Goal: Transaction & Acquisition: Purchase product/service

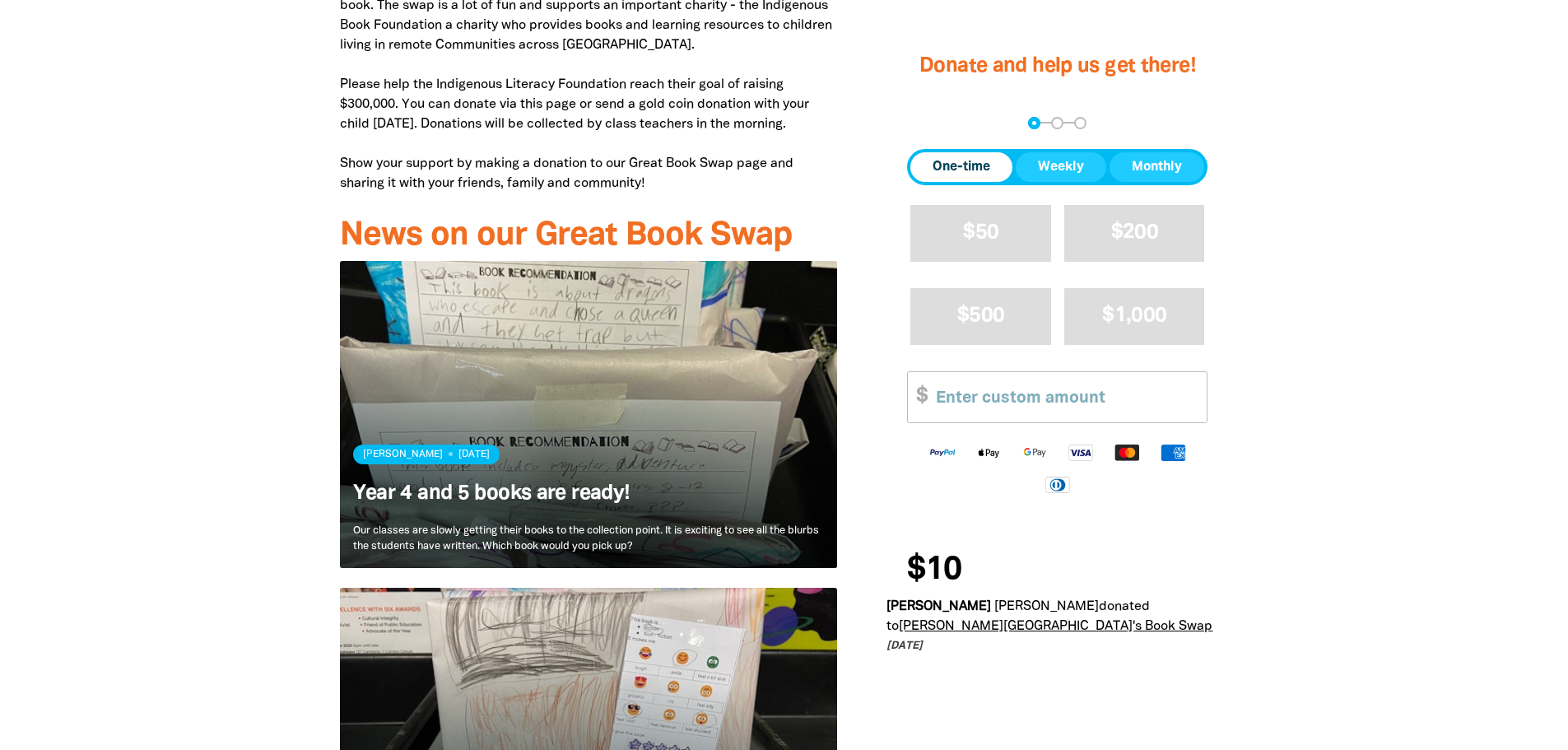
scroll to position [906, 0]
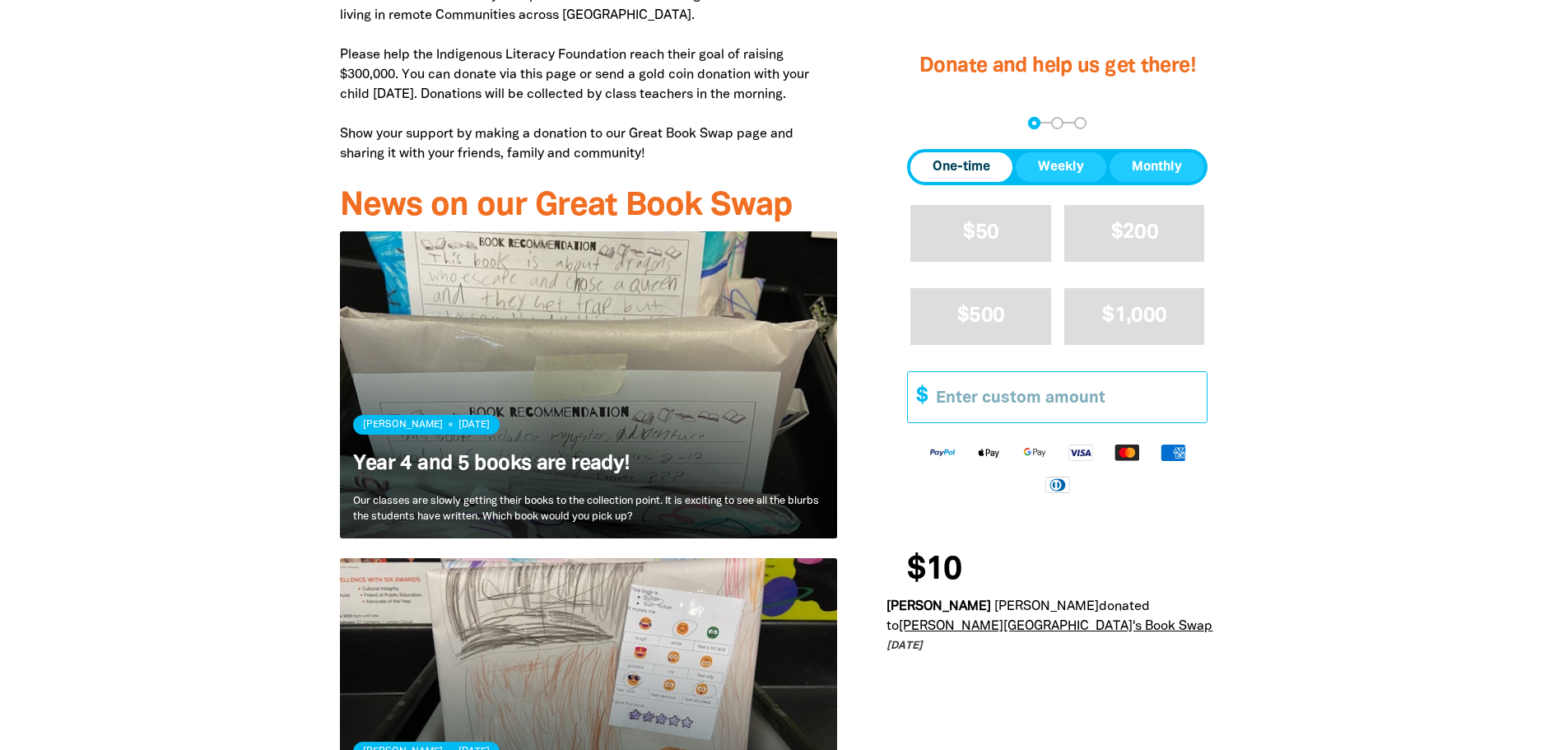
click at [1072, 401] on input "Other Amount" at bounding box center [1065, 397] width 283 height 50
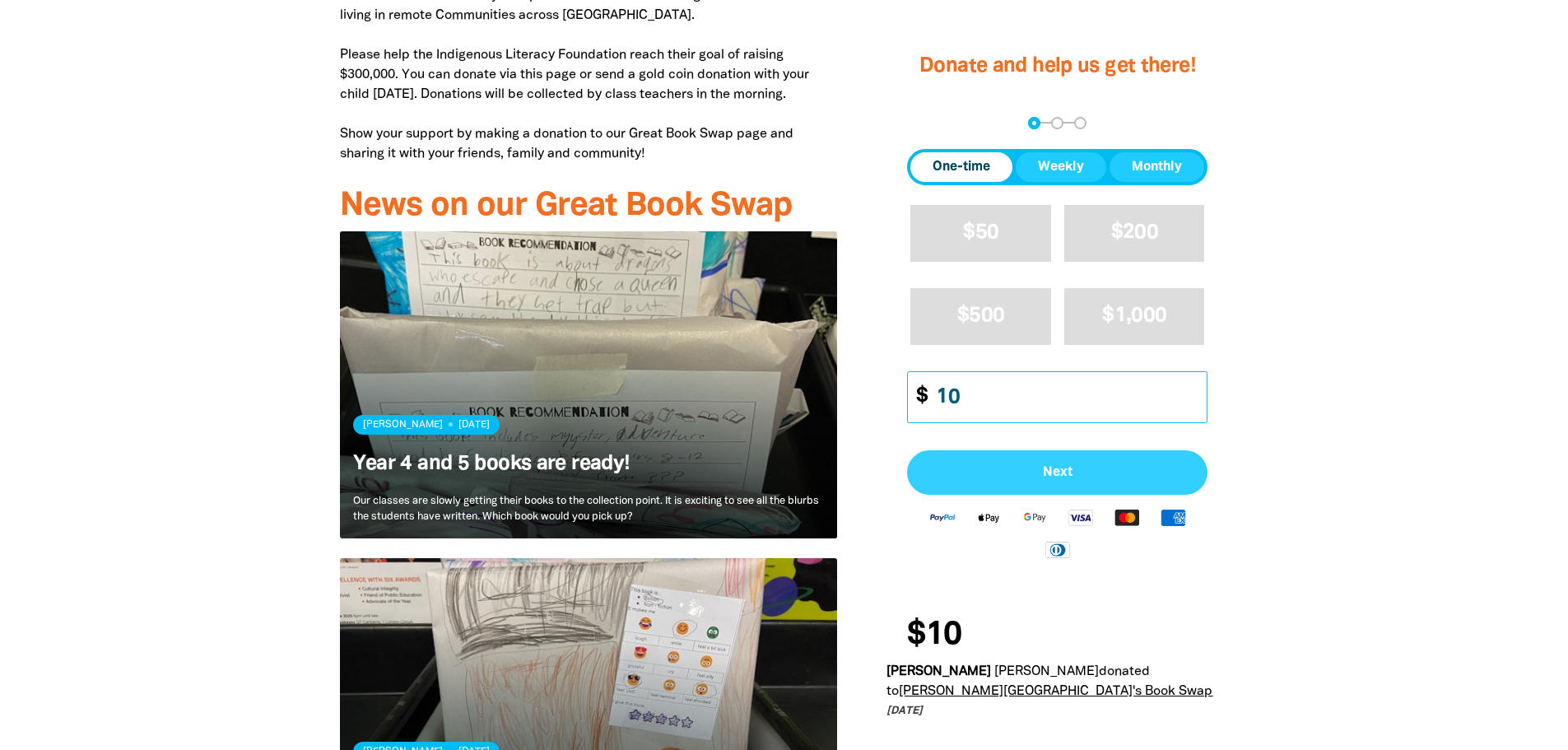
type input "10"
click at [1076, 458] on button "Next" at bounding box center [1058, 472] width 301 height 44
select select "AU"
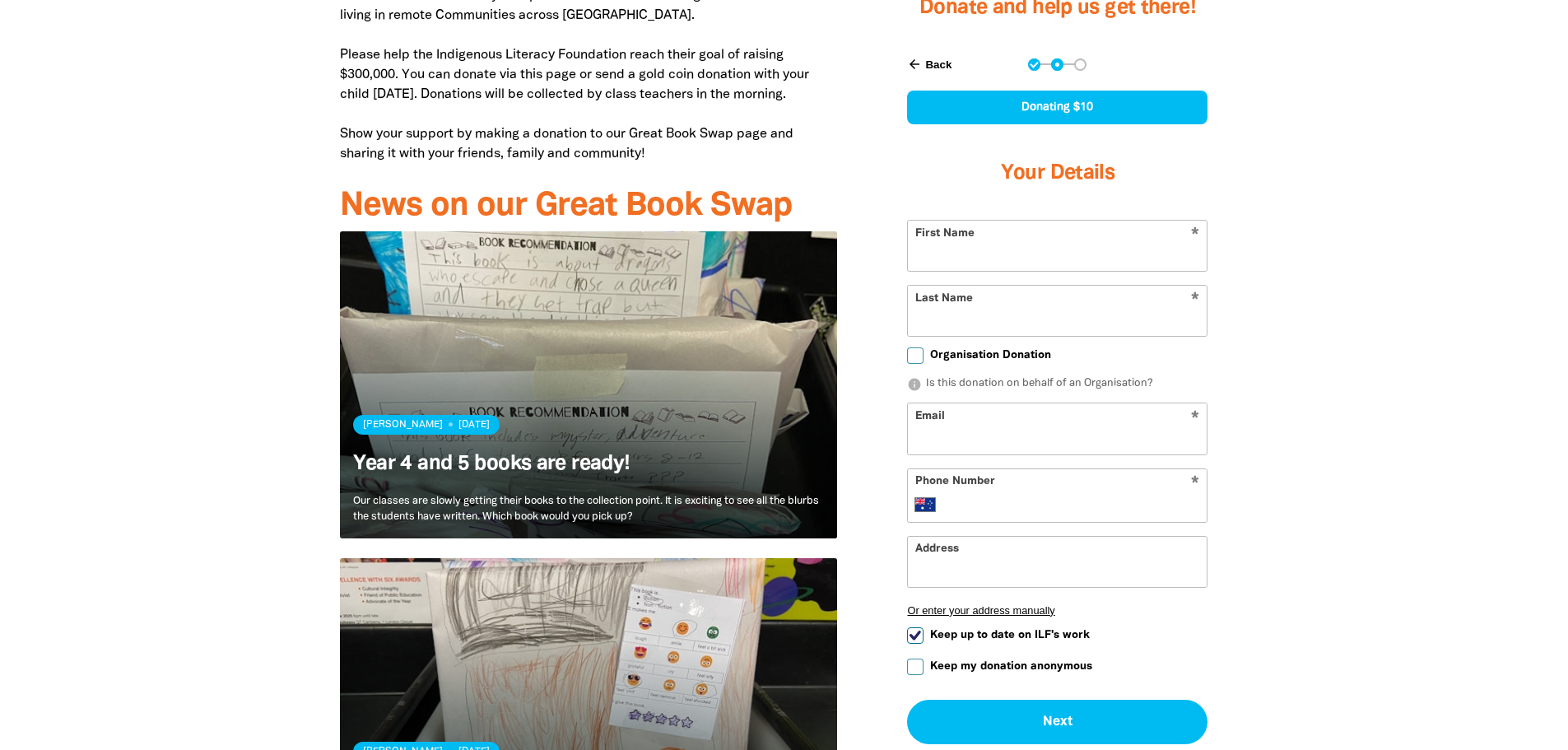
click at [1032, 248] on input "First Name" at bounding box center [1058, 245] width 299 height 50
type input "Megan"
type input "Skiperdene"
click at [1243, 358] on div "Donate and help us get there! arrow_back Back Step 1 Step 2 Step 3 Donating $10…" at bounding box center [1057, 441] width 391 height 939
click at [971, 420] on input "Email" at bounding box center [1058, 429] width 299 height 50
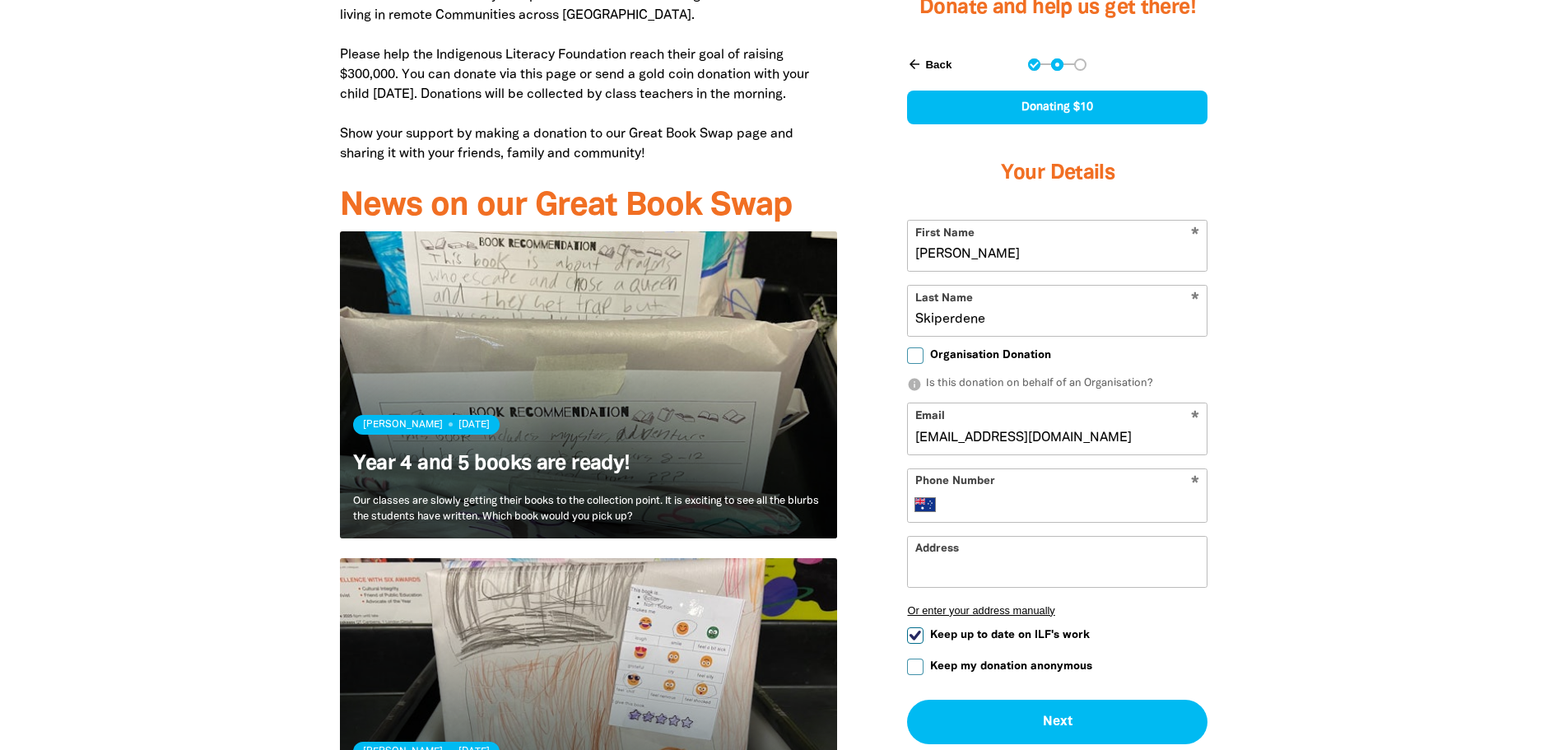
type input "bobos.megan@gmail.com"
click at [1073, 504] on input "Phone Number" at bounding box center [1074, 505] width 252 height 20
type input "0439 372 207"
click at [1051, 558] on input "Address" at bounding box center [1058, 561] width 299 height 50
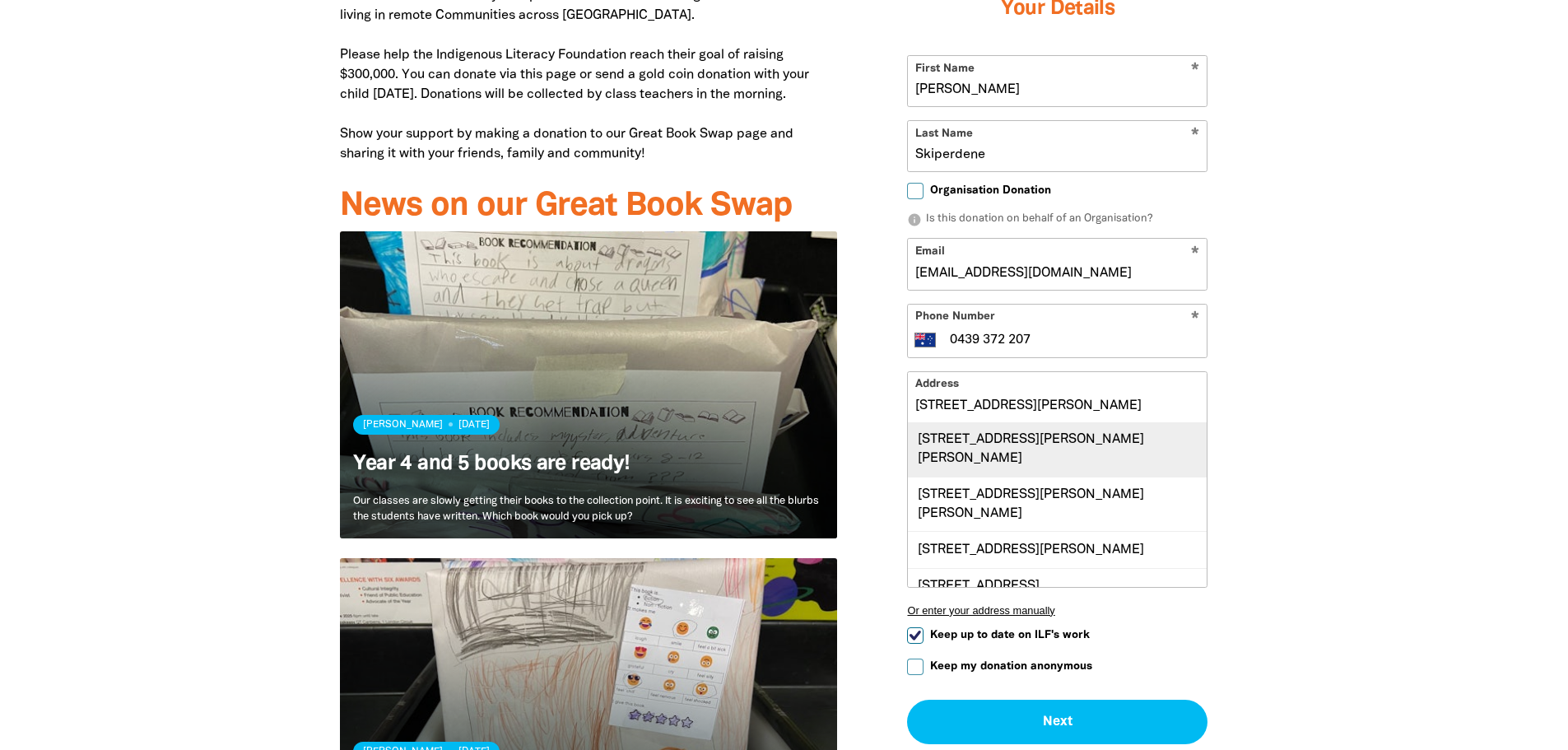
scroll to position [0, 0]
click at [1119, 448] on div "17 Phillips Place, LATHAM ACT 2615" at bounding box center [1058, 450] width 299 height 54
type input "17 Phillips Place, LATHAM ACT 2615"
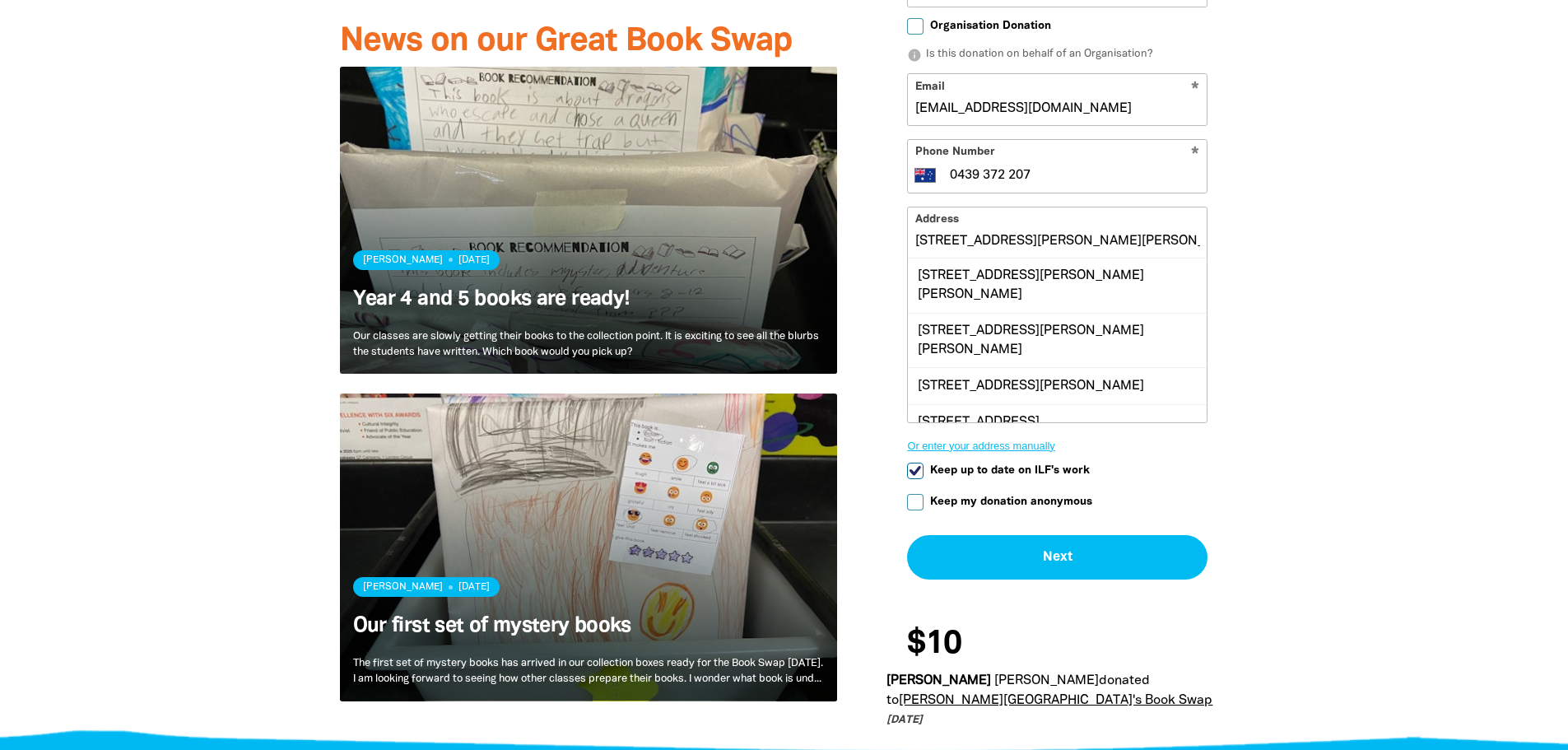
scroll to position [1, 0]
click at [940, 497] on div "arrow_back Back Step 1 Step 2 Step 3 Donating $10 Your Details * First Name Meg…" at bounding box center [1057, 155] width 341 height 894
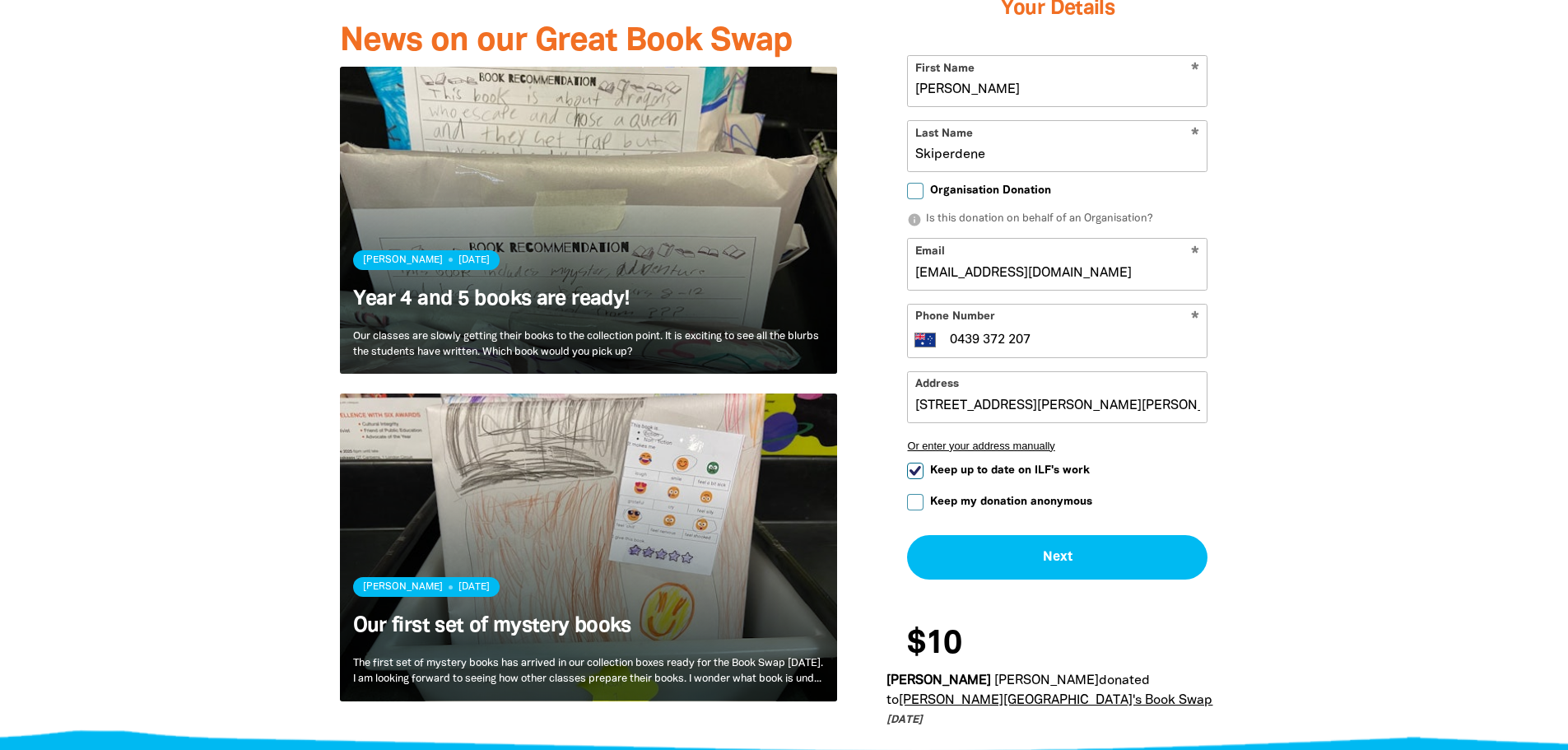
click at [915, 504] on input "Keep my donation anonymous" at bounding box center [915, 503] width 16 height 16
checkbox input "true"
click at [920, 469] on input "Keep up to date on ILF's work" at bounding box center [915, 471] width 16 height 16
checkbox input "false"
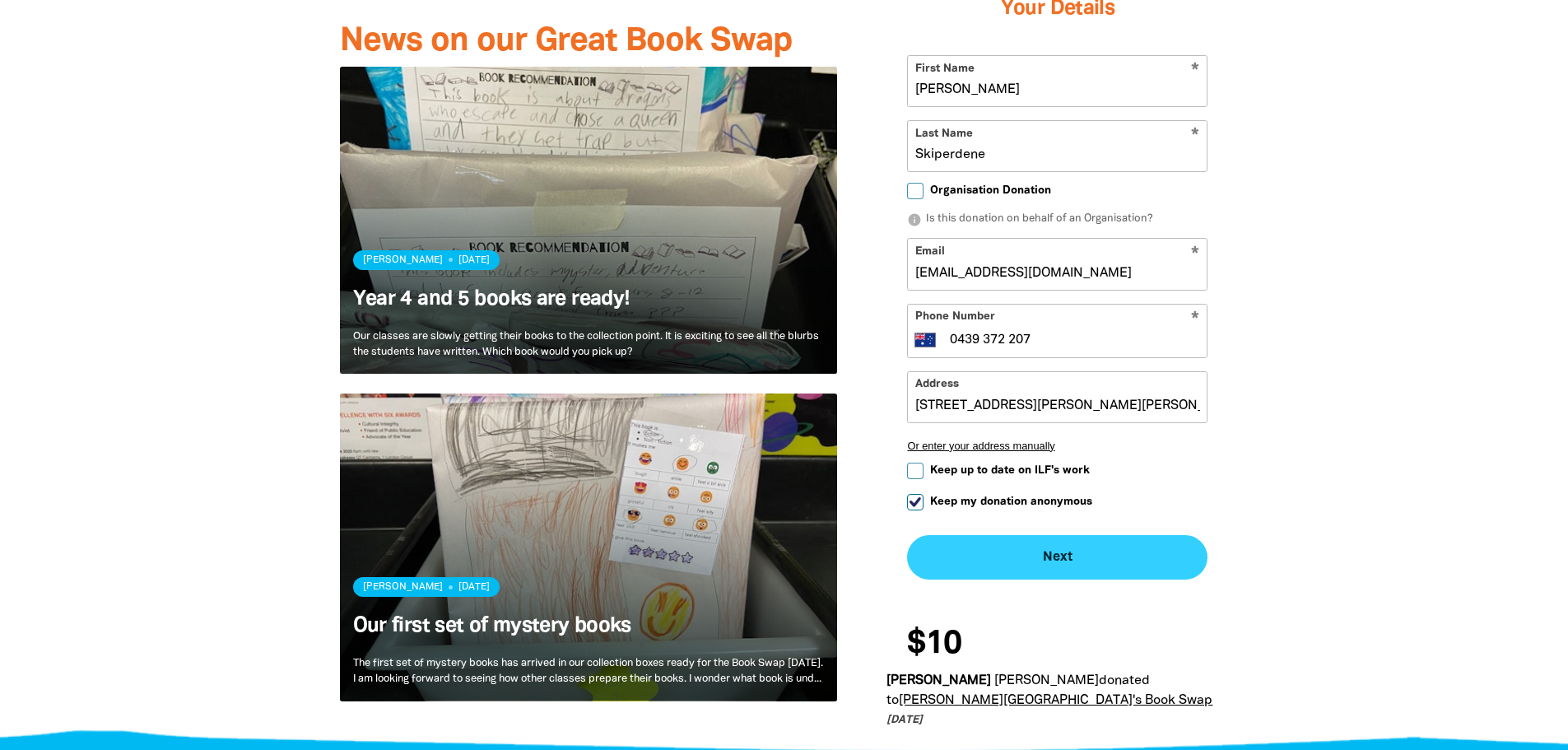
click at [1050, 554] on button "Next chevron_right" at bounding box center [1058, 558] width 301 height 44
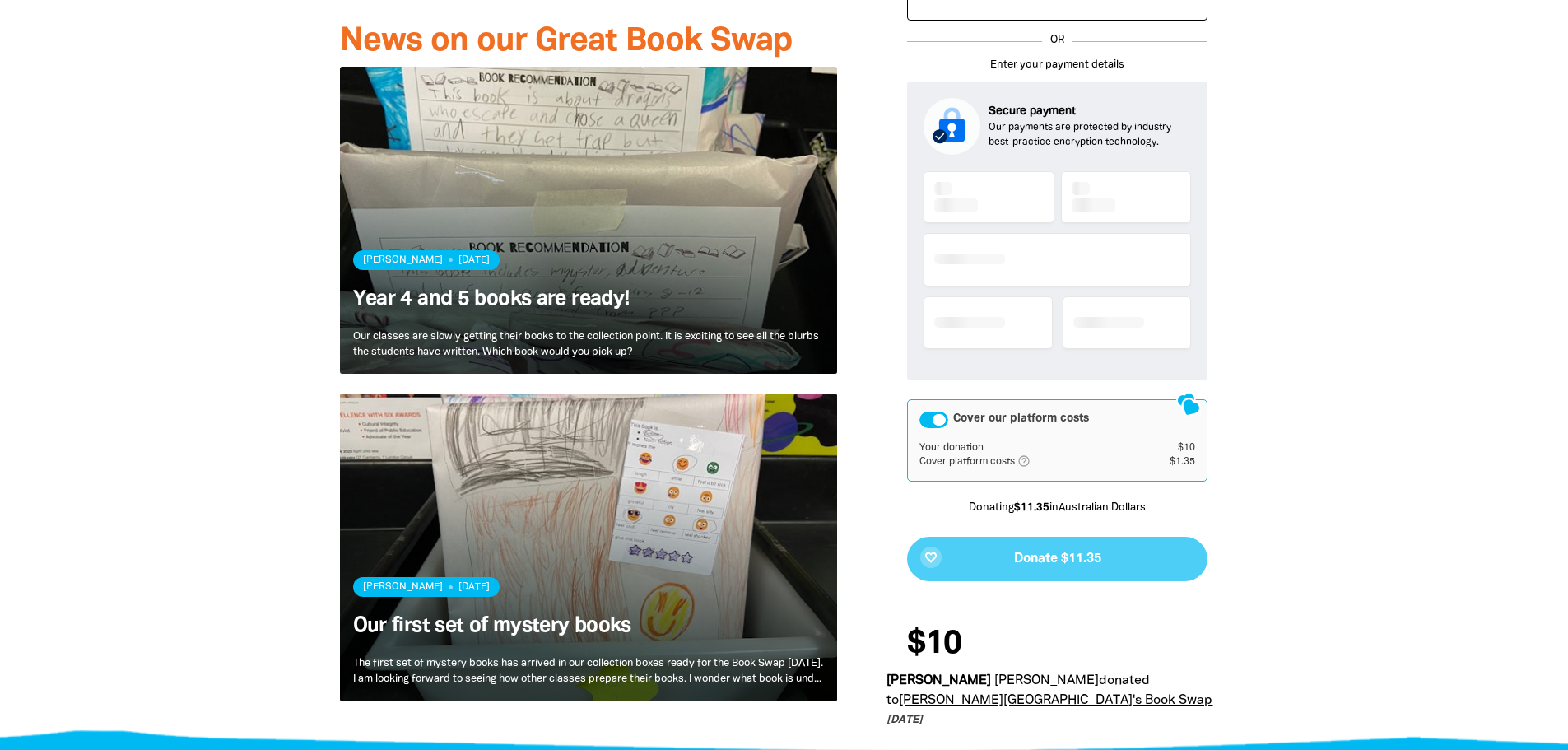
checkbox input "false"
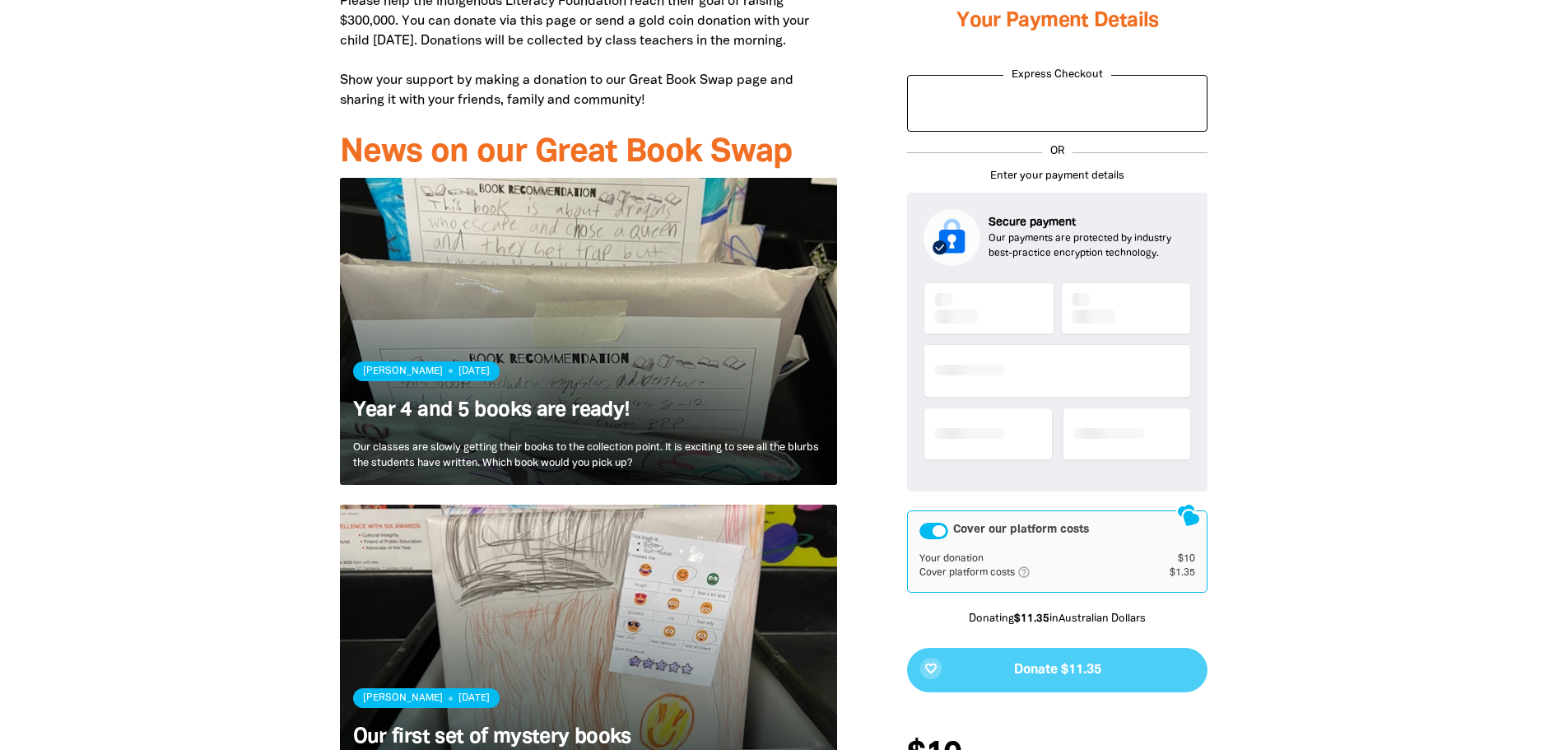
scroll to position [933, 0]
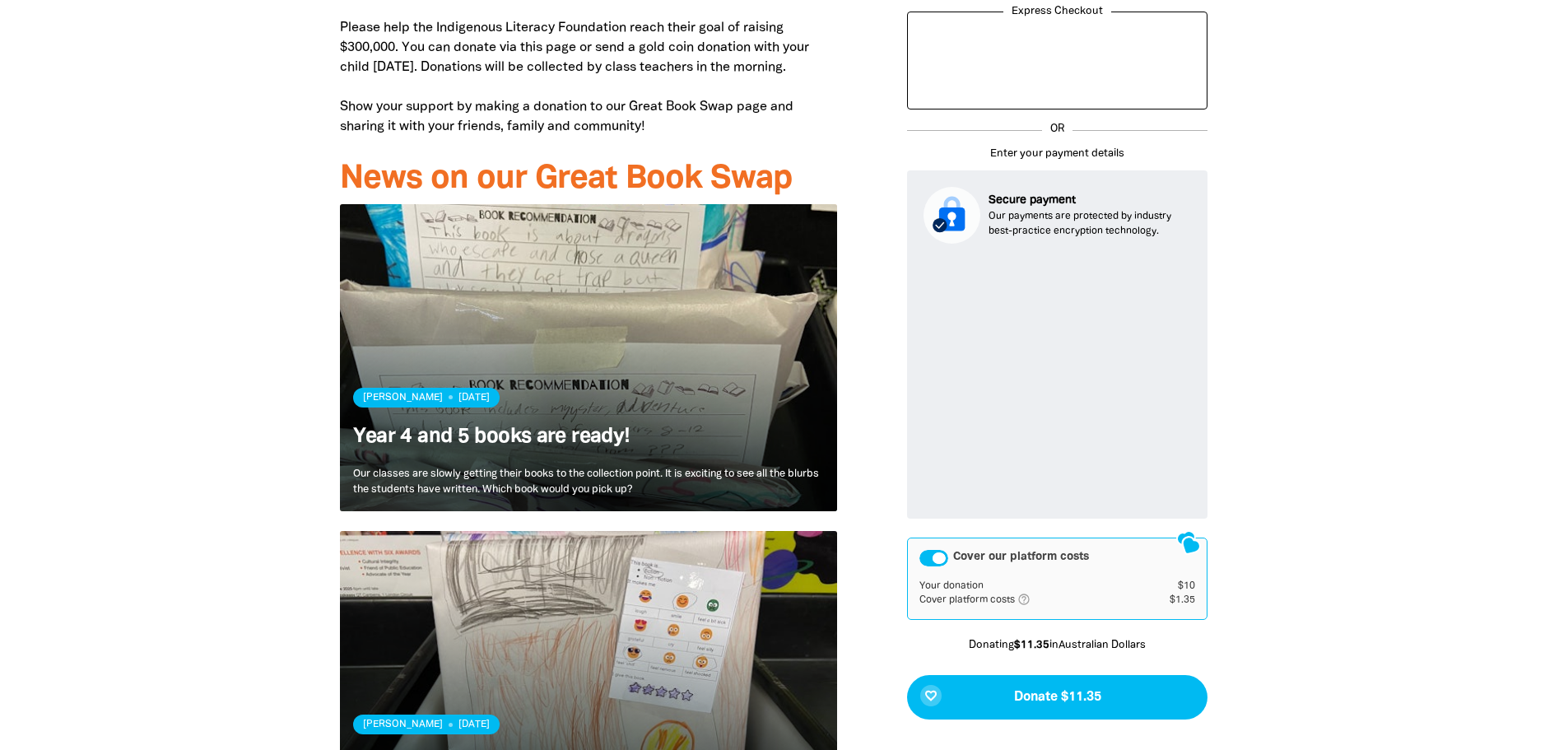
click at [1262, 503] on div "Why we're doing the Great Book Swap We're holding a Great Book Swap on Wednesda…" at bounding box center [784, 319] width 988 height 1130
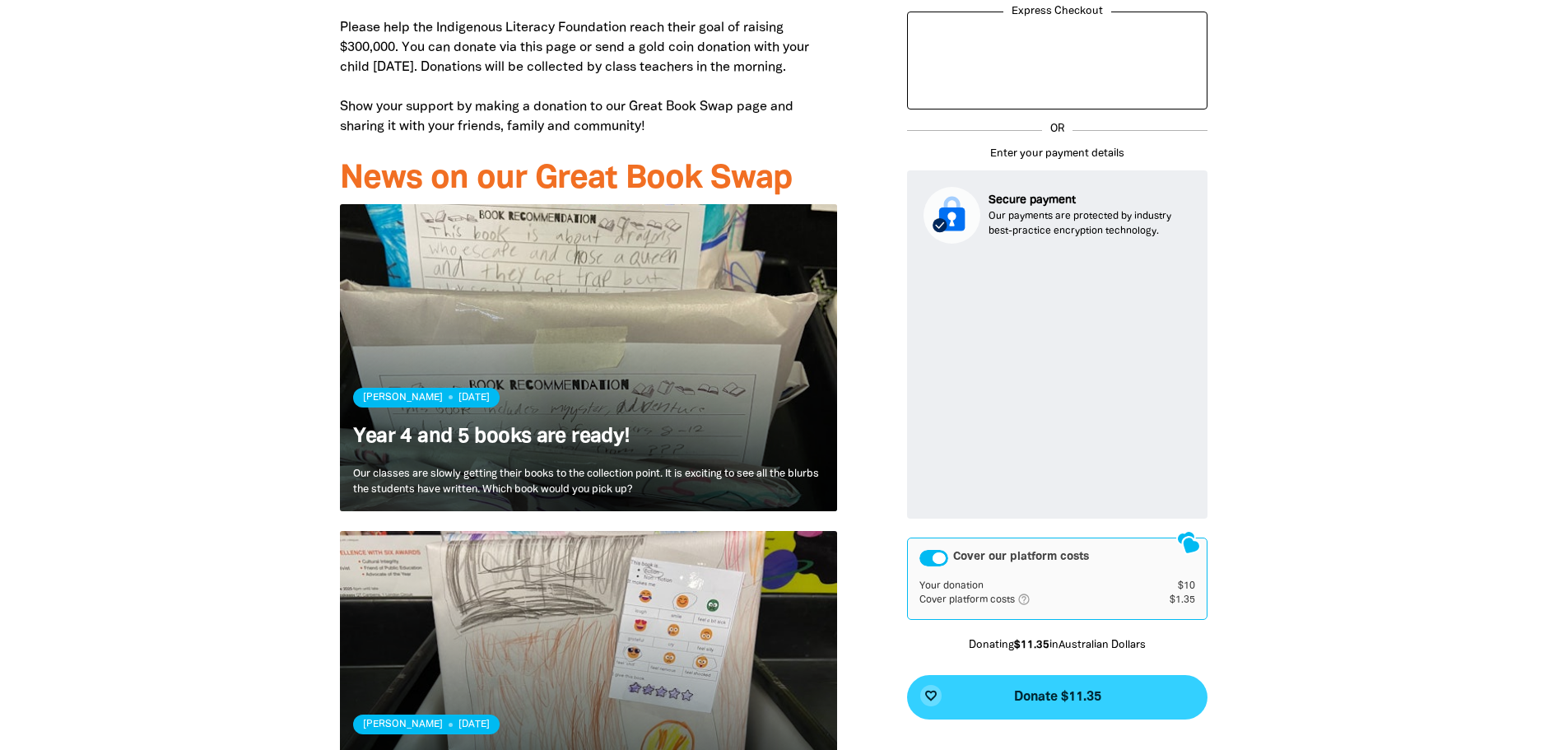
click at [1121, 696] on button "favorite_border Donate $11.35" at bounding box center [1058, 697] width 301 height 44
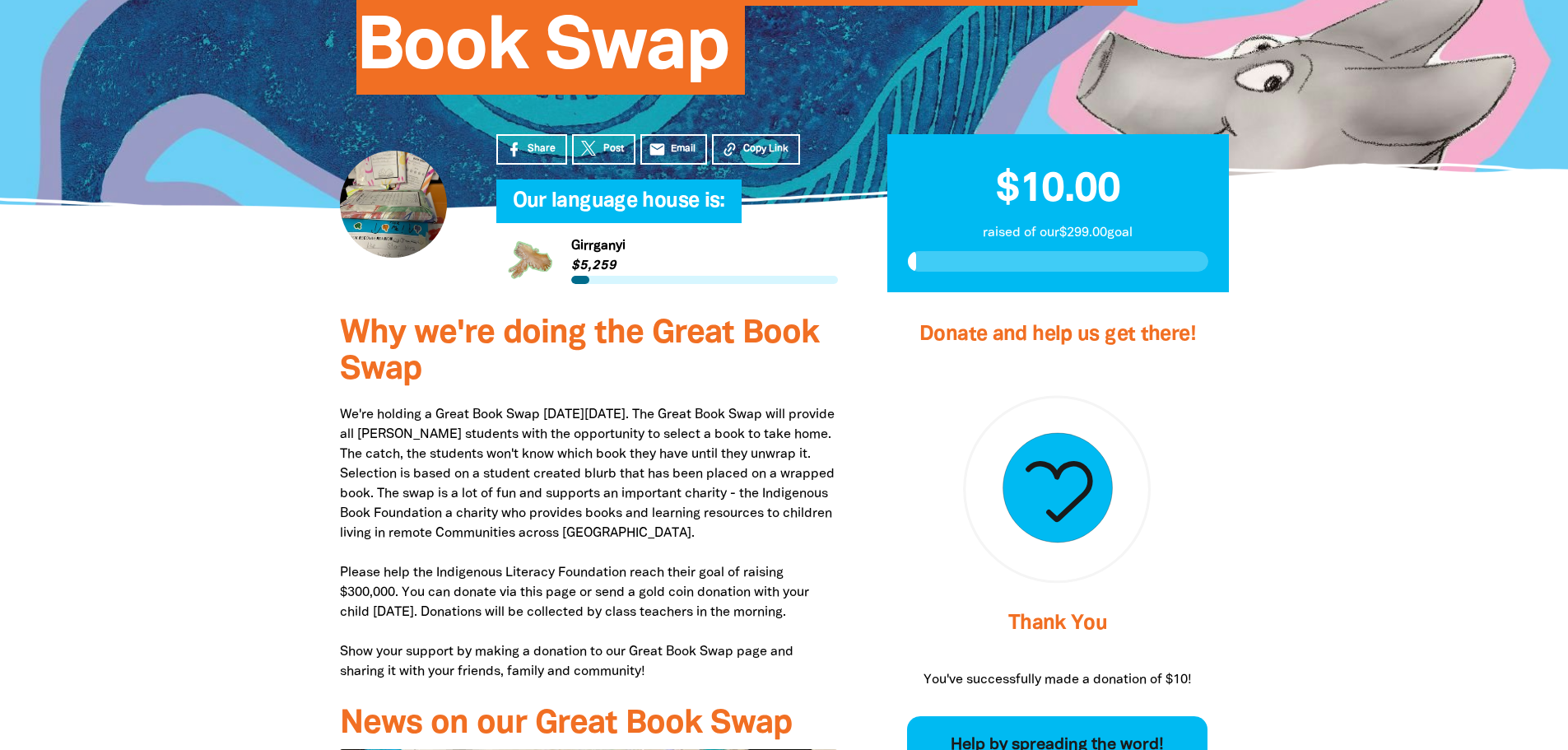
scroll to position [349, 0]
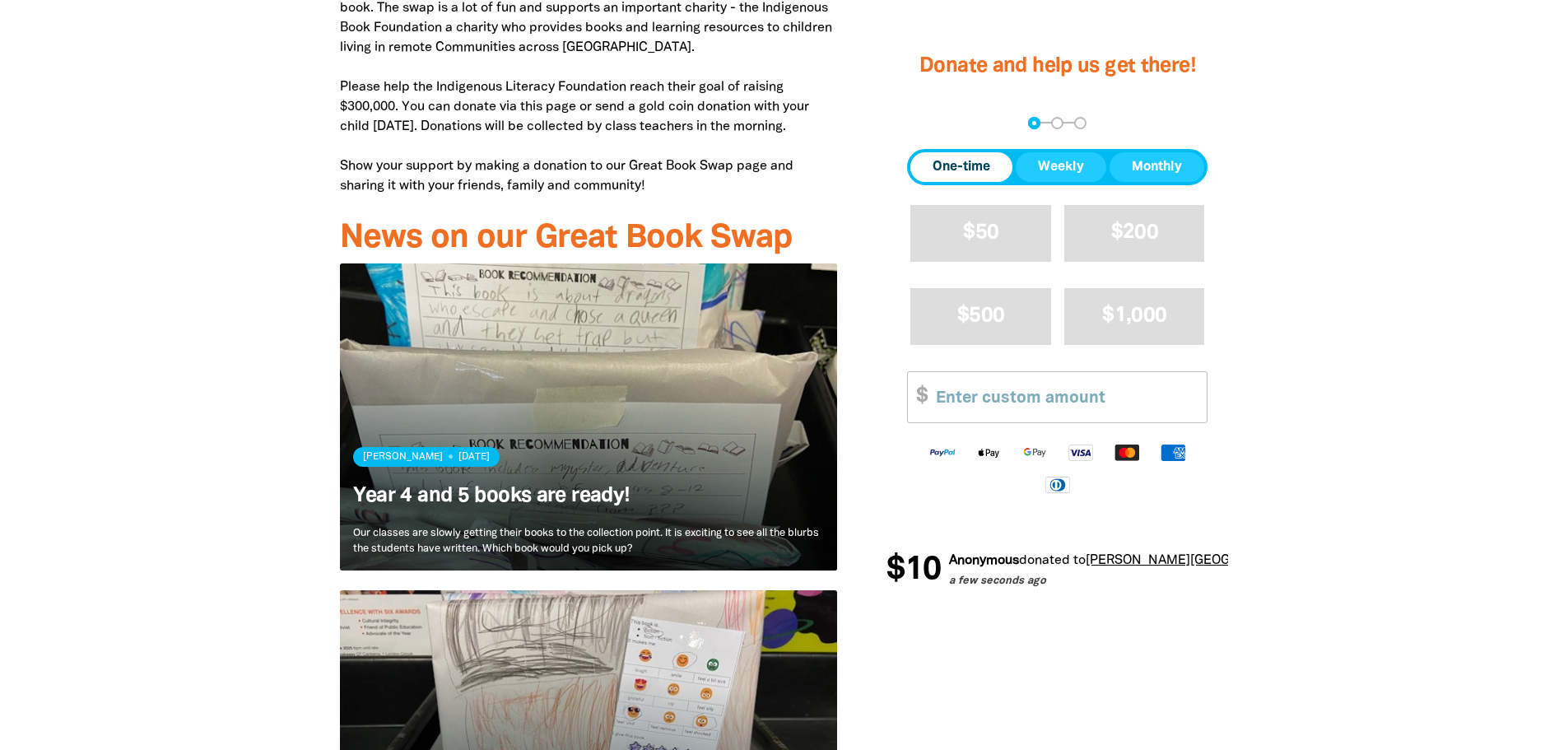
scroll to position [596, 0]
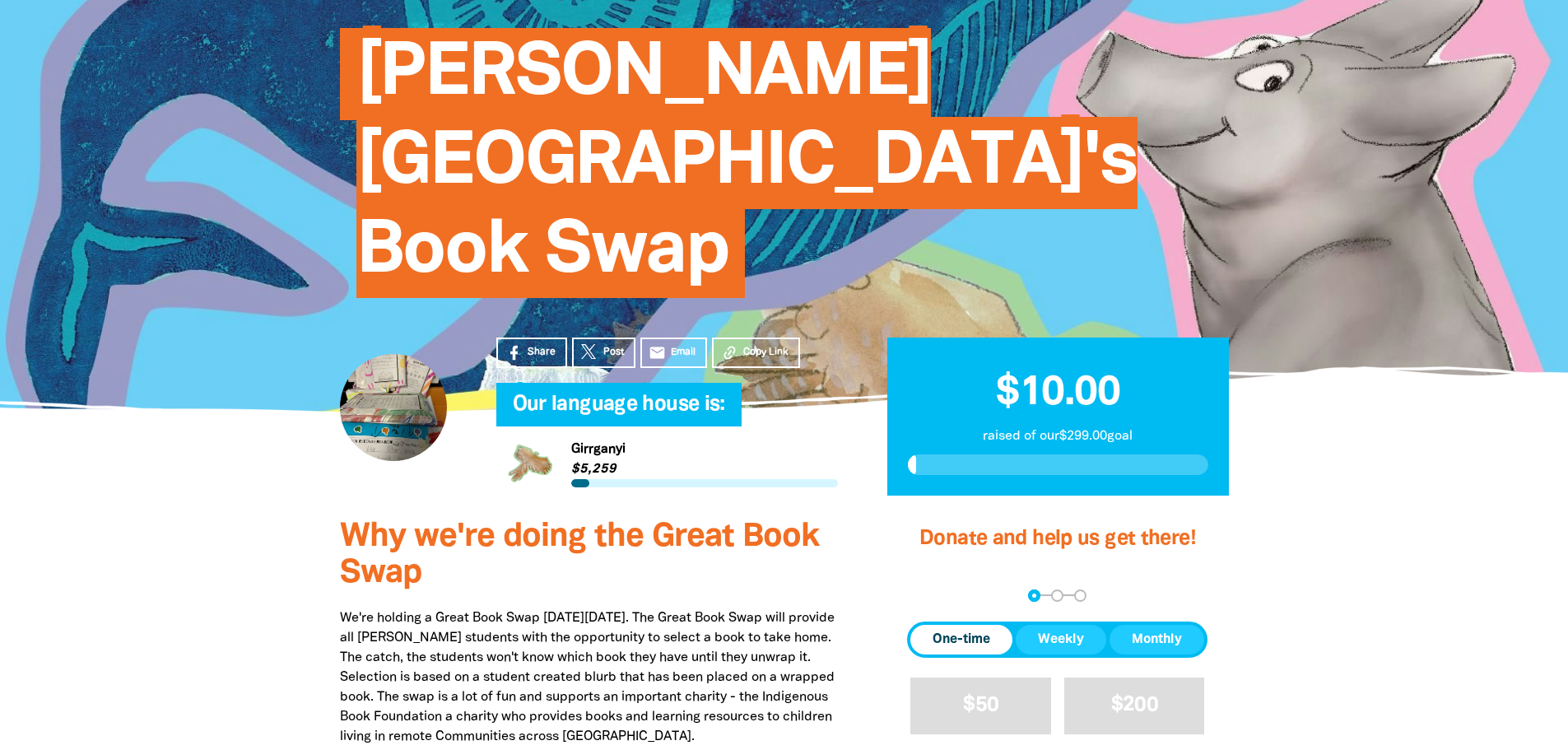
scroll to position [102, 0]
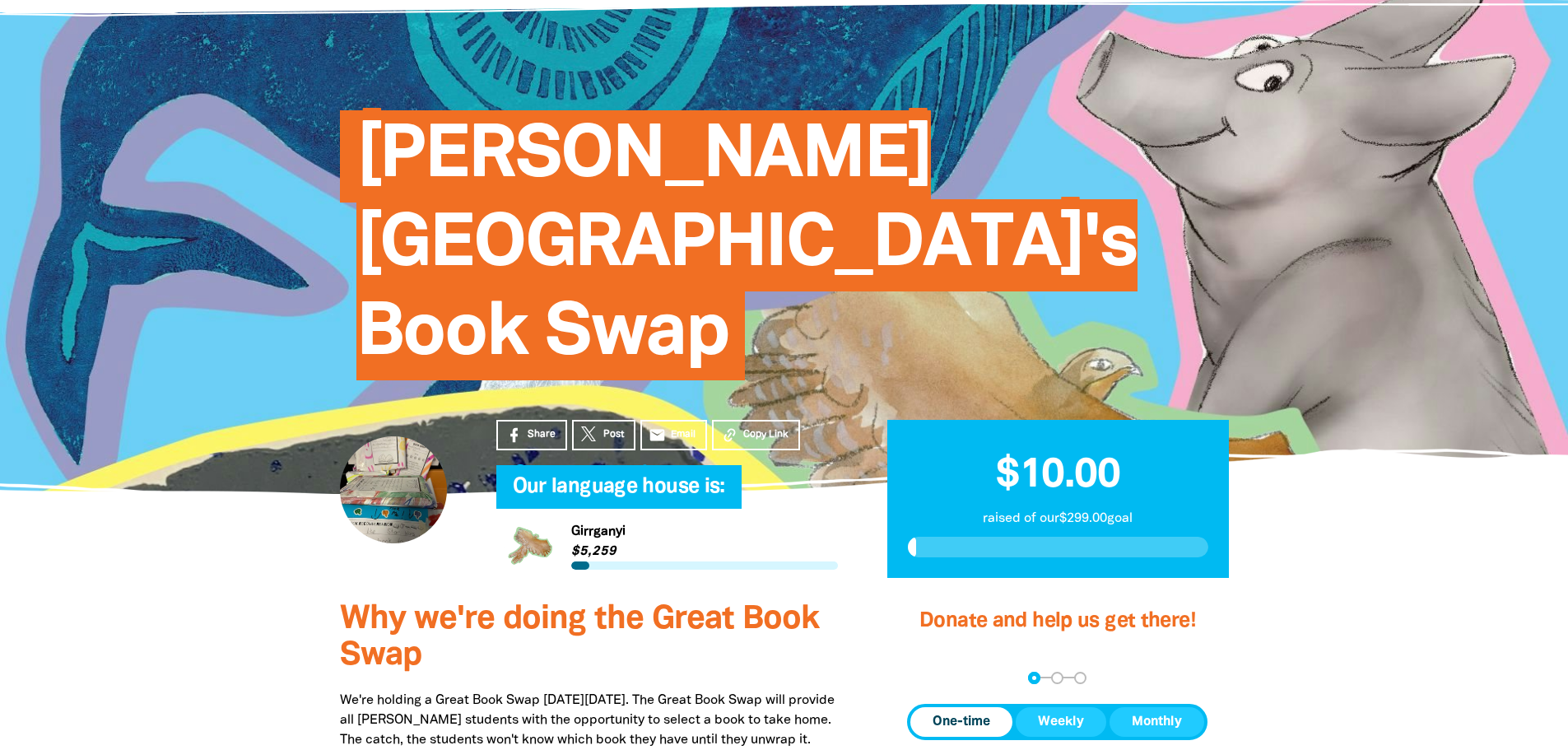
click at [1020, 457] on span "$10.00" at bounding box center [1058, 476] width 124 height 38
click at [1053, 509] on p "raised of our $299.00 goal" at bounding box center [1059, 518] width 301 height 20
